Goal: Information Seeking & Learning: Learn about a topic

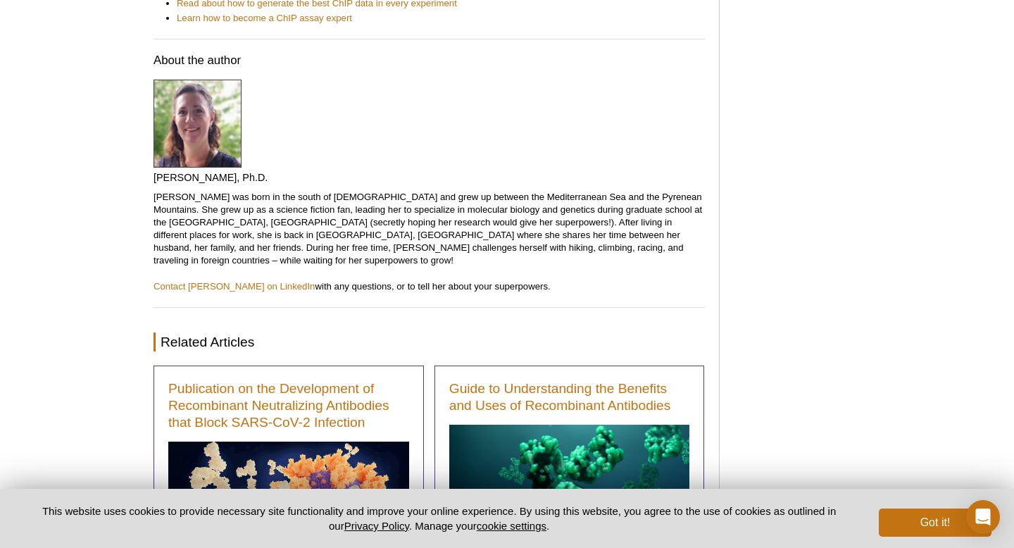
scroll to position [6801, 0]
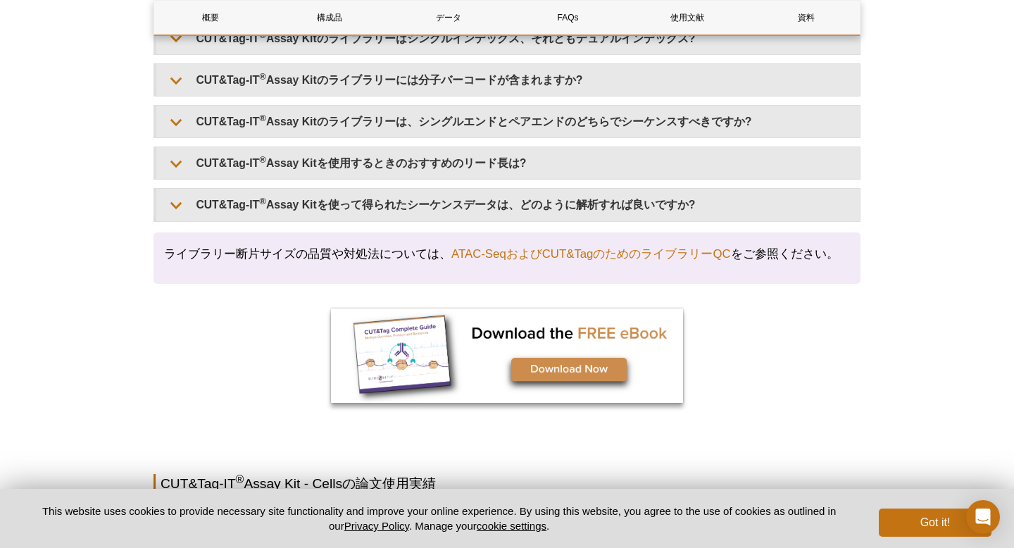
scroll to position [3927, 0]
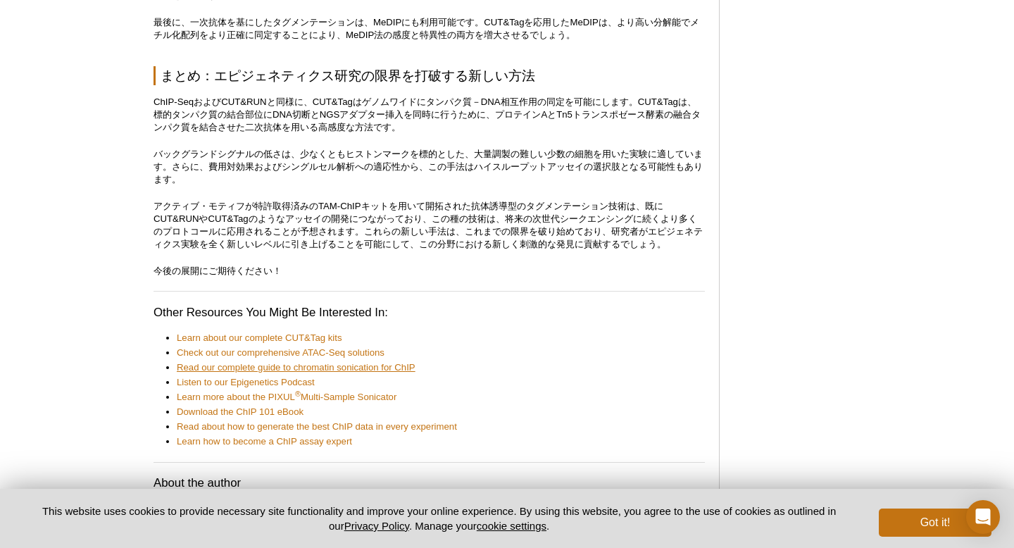
scroll to position [6145, 0]
click at [227, 344] on ul "Learn about our complete CUT&Tag kits Check out our comprehensive ATAC-Seq solu…" at bounding box center [422, 389] width 538 height 116
click at [227, 343] on ul "Learn about our complete CUT&Tag kits Check out our comprehensive ATAC-Seq solu…" at bounding box center [422, 389] width 538 height 116
click at [228, 338] on link "Learn about our complete CUT&Tag kits" at bounding box center [259, 337] width 165 height 13
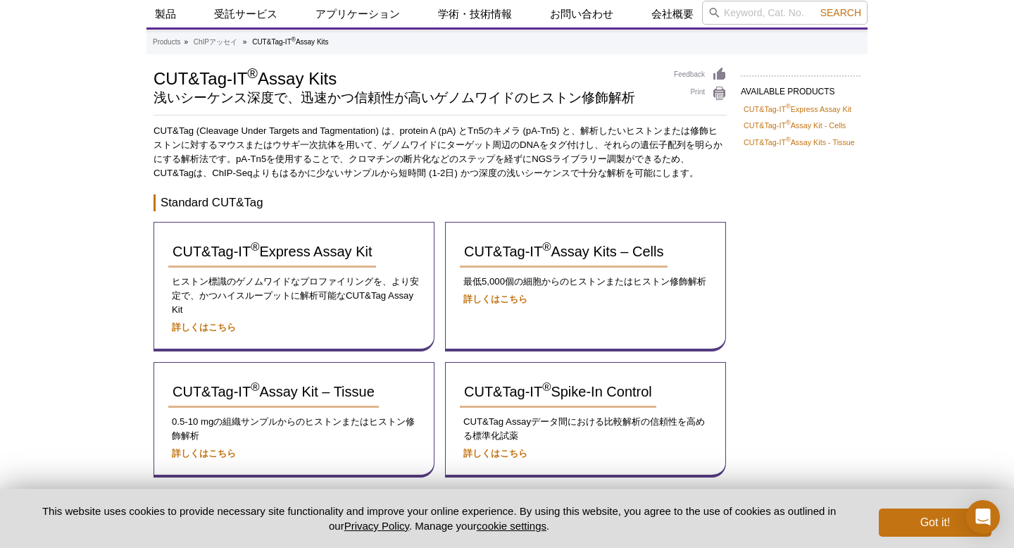
scroll to position [44, 0]
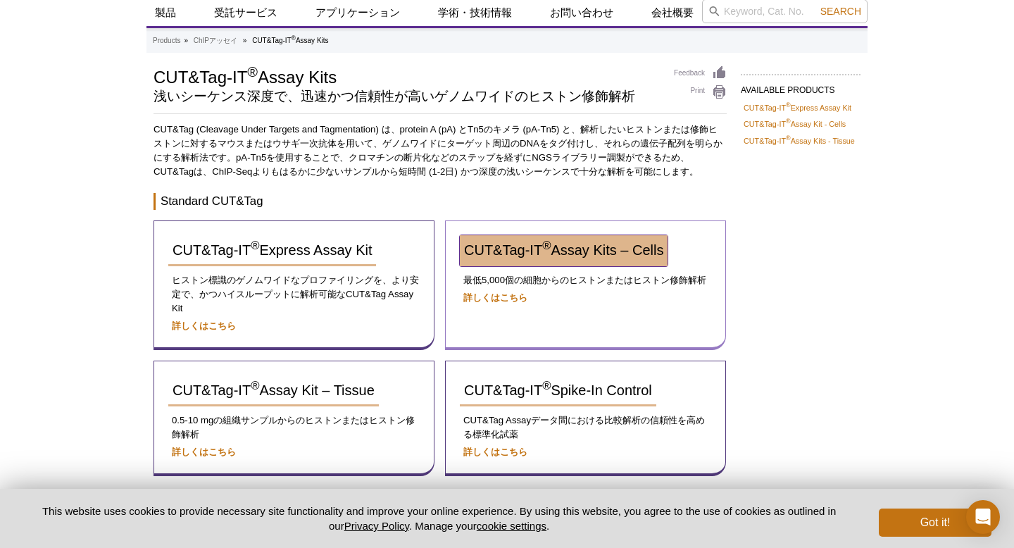
click at [525, 254] on span "CUT&Tag-IT ® Assay Kits – Cells" at bounding box center [563, 249] width 199 height 15
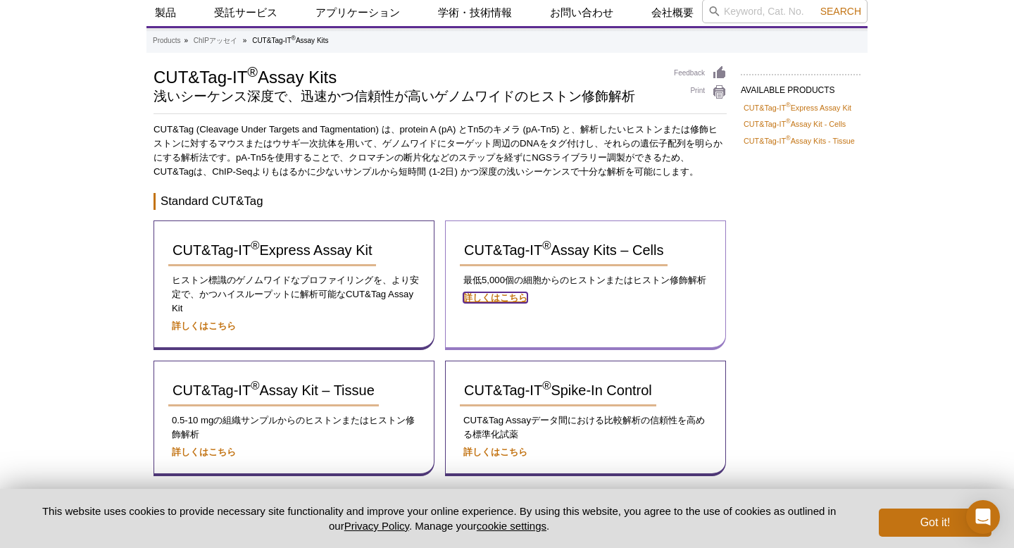
click at [503, 301] on strong "詳しくはこちら" at bounding box center [495, 297] width 64 height 11
click at [503, 295] on strong "詳しくはこちら" at bounding box center [495, 297] width 64 height 11
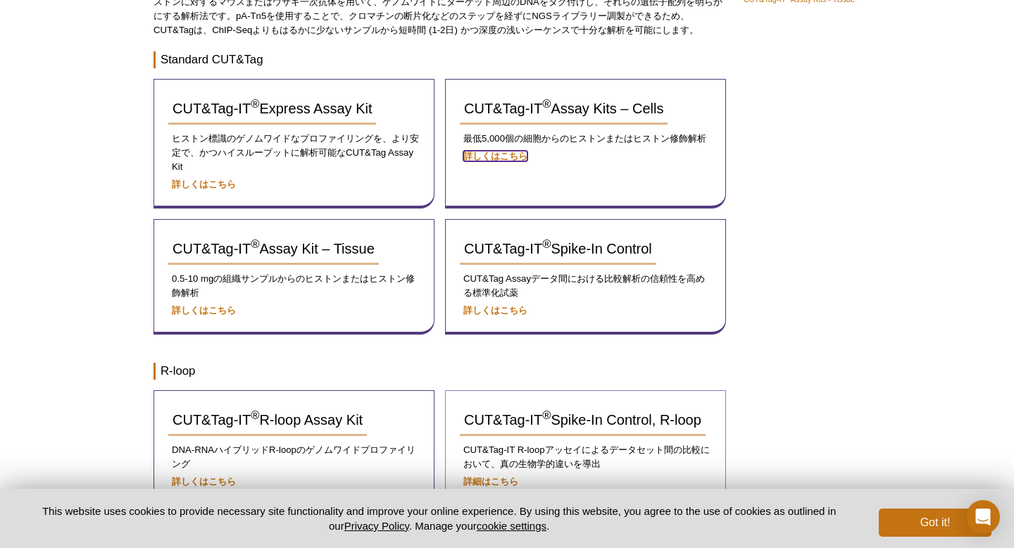
scroll to position [184, 0]
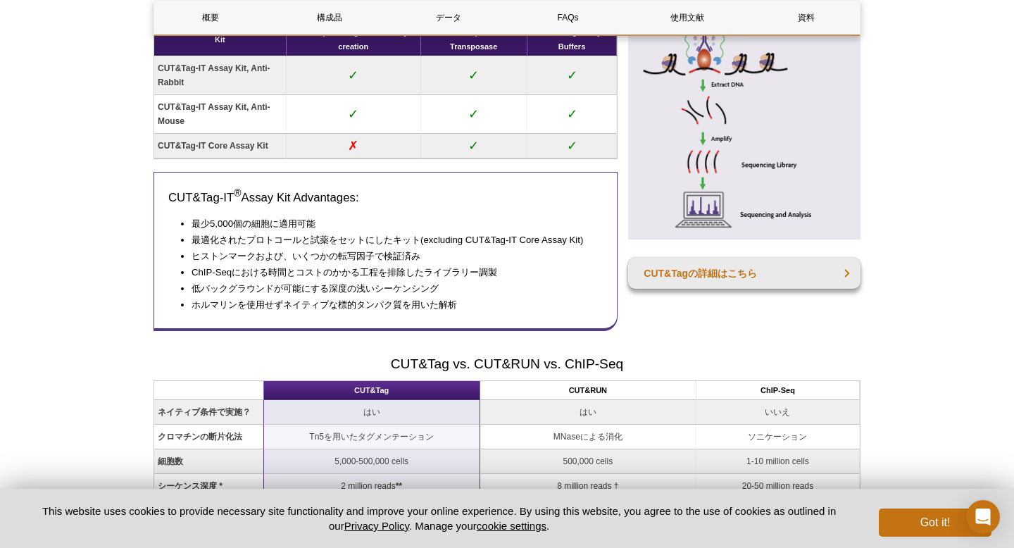
scroll to position [986, 0]
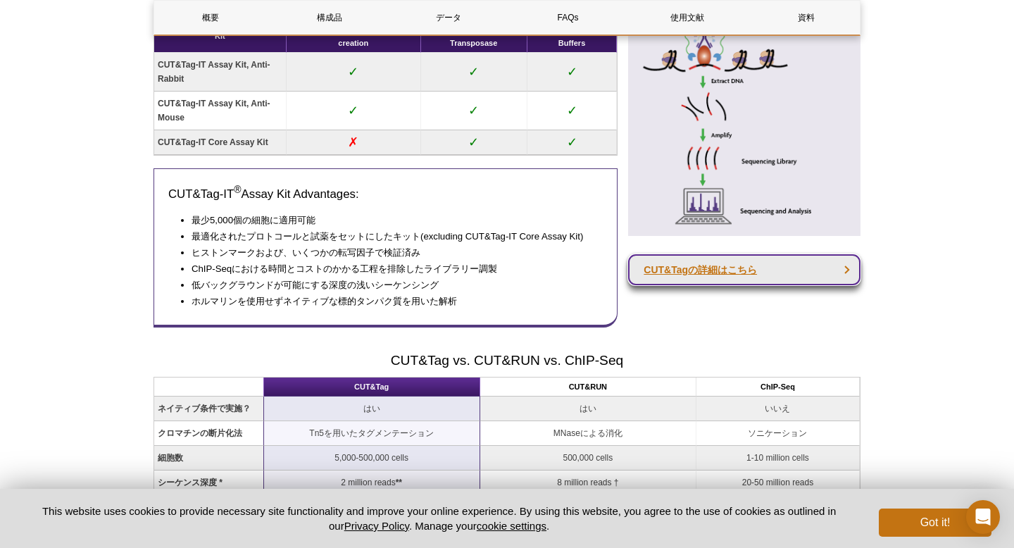
click at [670, 285] on link "CUT&Tagの詳細はこちら" at bounding box center [744, 269] width 232 height 31
click at [660, 285] on link "CUT&Tagの詳細はこちら" at bounding box center [744, 269] width 232 height 31
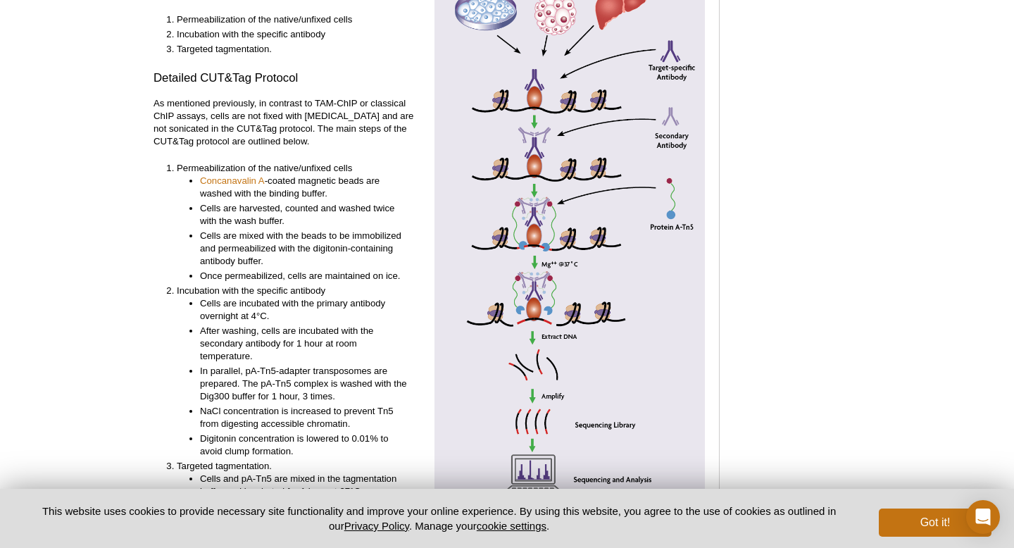
scroll to position [3002, 0]
click at [251, 174] on li "Concanavalin A -coated magnetic beads are washed with the binding buffer." at bounding box center [305, 186] width 210 height 25
click at [251, 174] on link "Concanavalin A" at bounding box center [232, 180] width 65 height 13
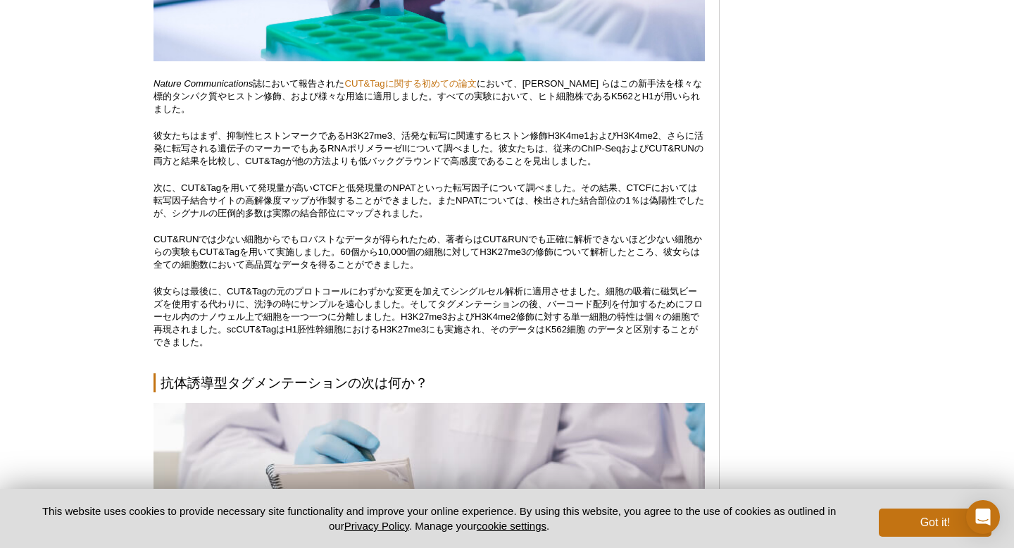
scroll to position [5286, 0]
